Goal: Transaction & Acquisition: Download file/media

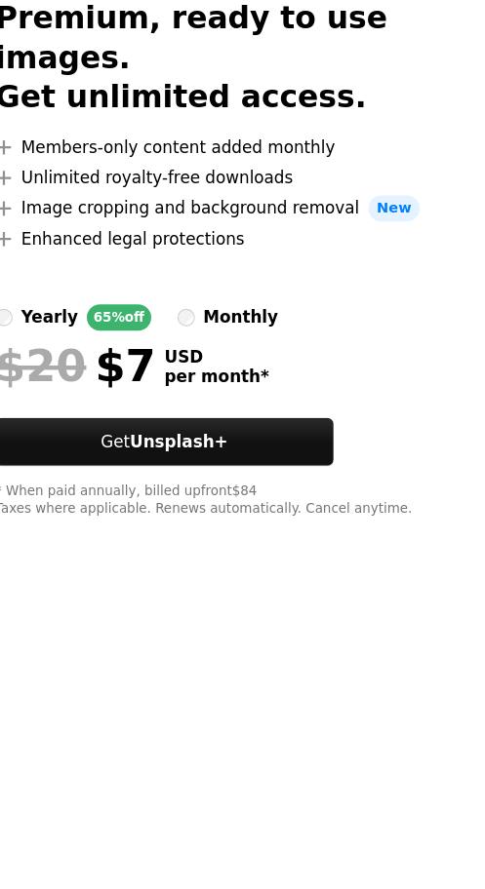
scroll to position [7, 0]
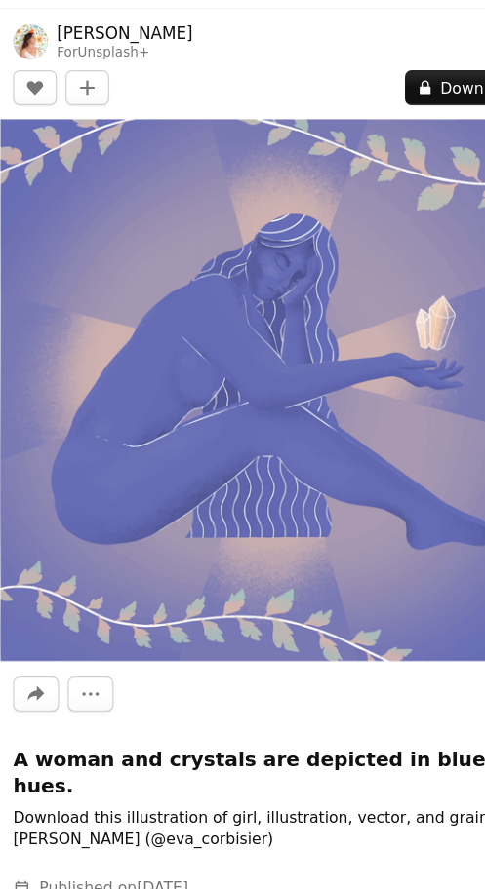
click at [409, 167] on button "A lock Download" at bounding box center [417, 172] width 111 height 31
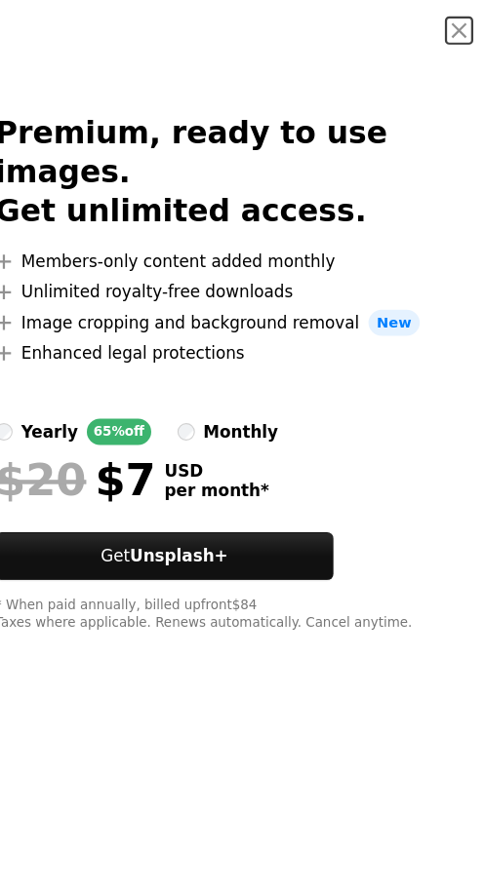
click at [460, 29] on button "An X shape" at bounding box center [460, 27] width 23 height 23
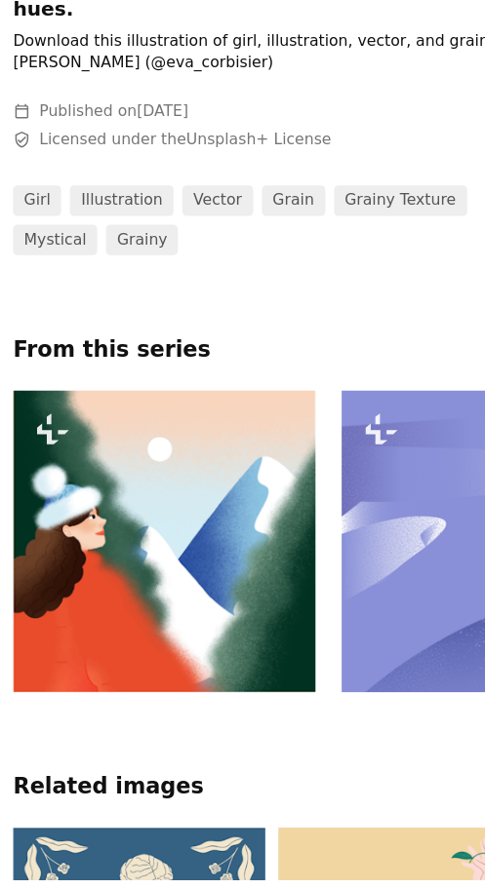
scroll to position [687, 0]
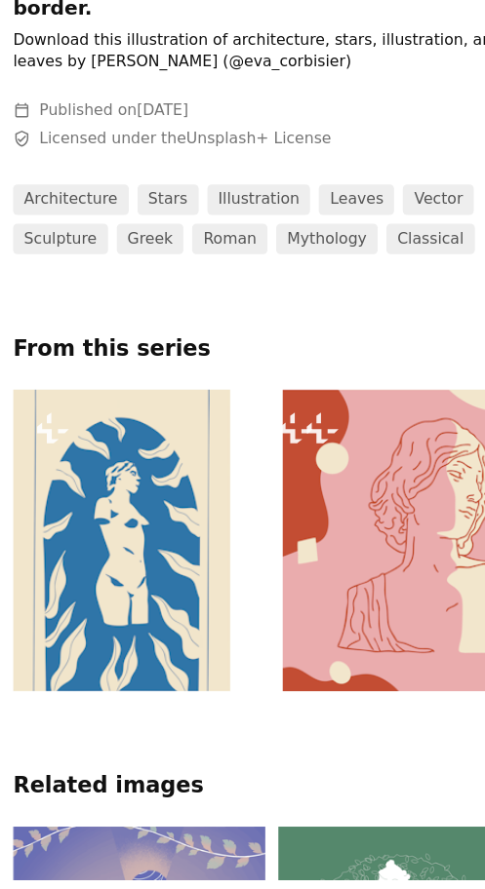
scroll to position [1262, 0]
